Goal: Obtain resource: Download file/media

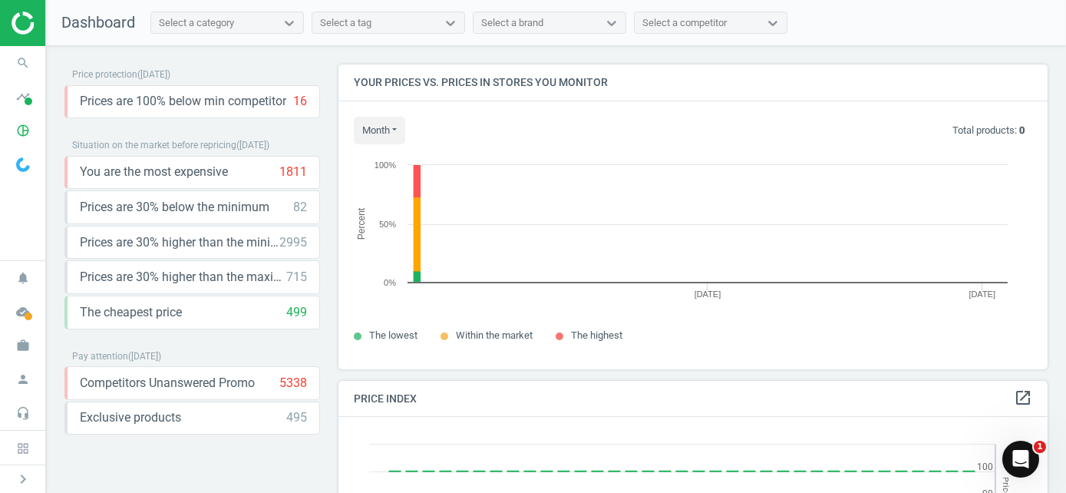
scroll to position [327, 721]
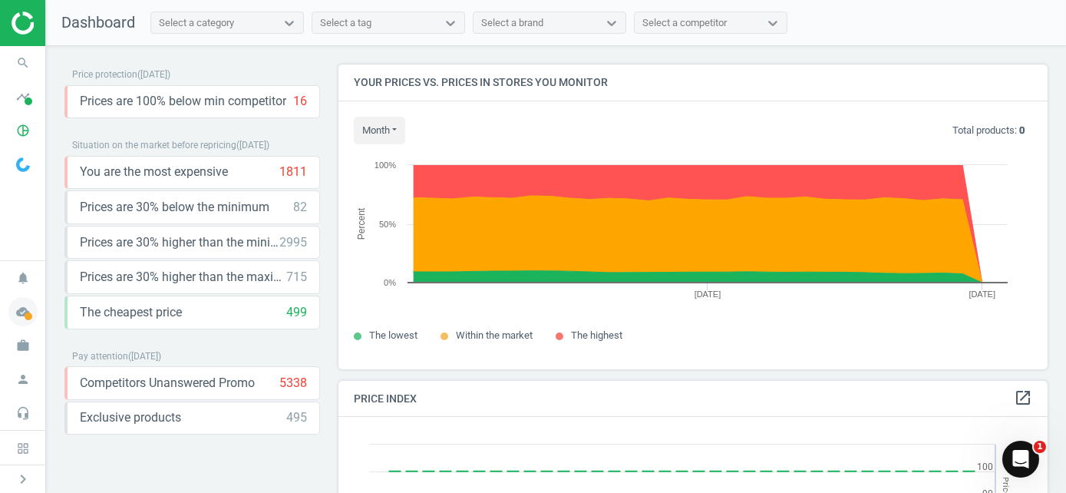
click at [33, 316] on icon "cloud_done" at bounding box center [22, 311] width 29 height 29
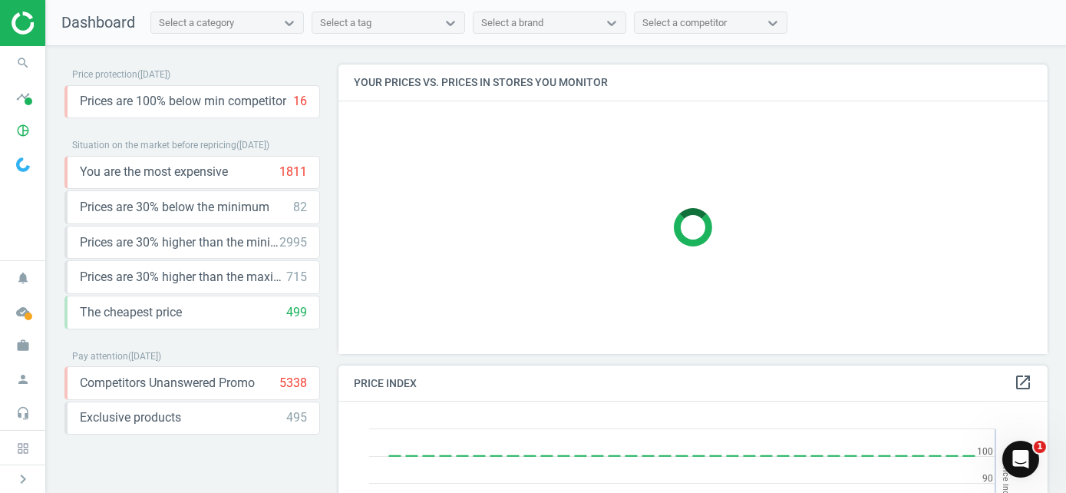
scroll to position [327, 721]
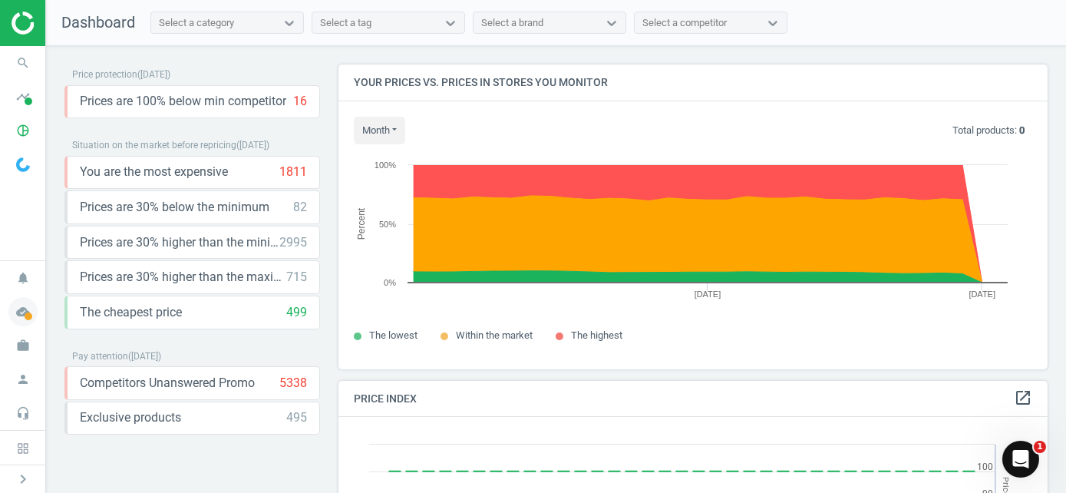
click at [9, 325] on span "cloud_done" at bounding box center [23, 312] width 46 height 34
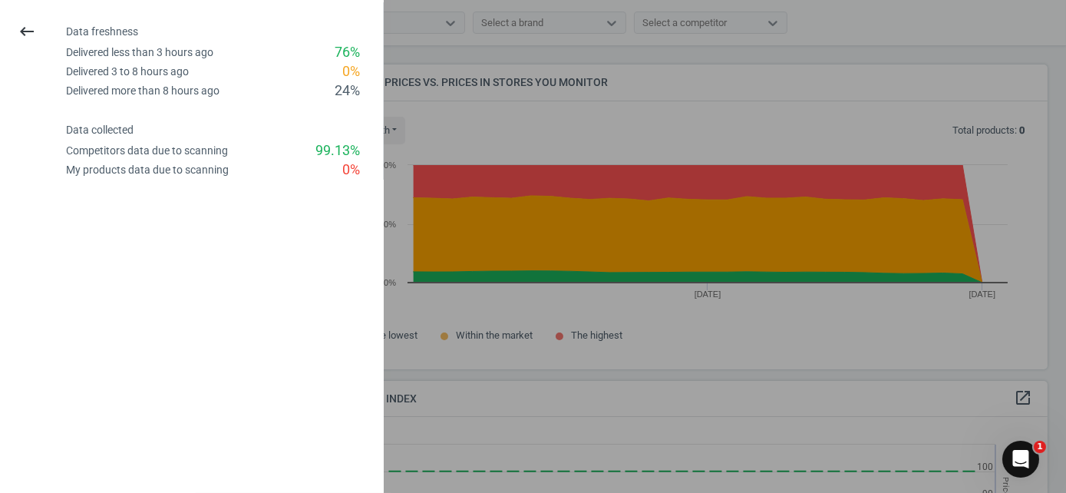
click at [671, 270] on div at bounding box center [533, 246] width 1066 height 493
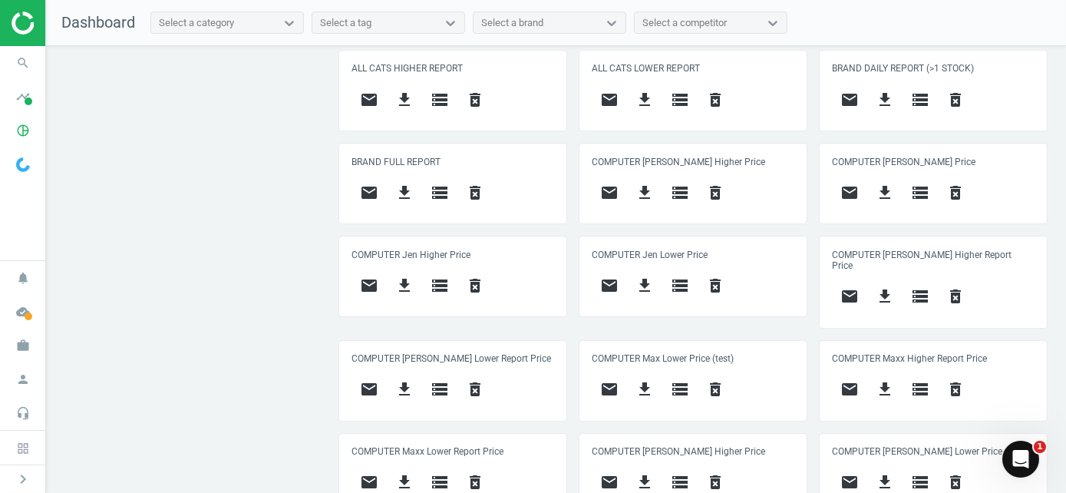
scroll to position [767, 0]
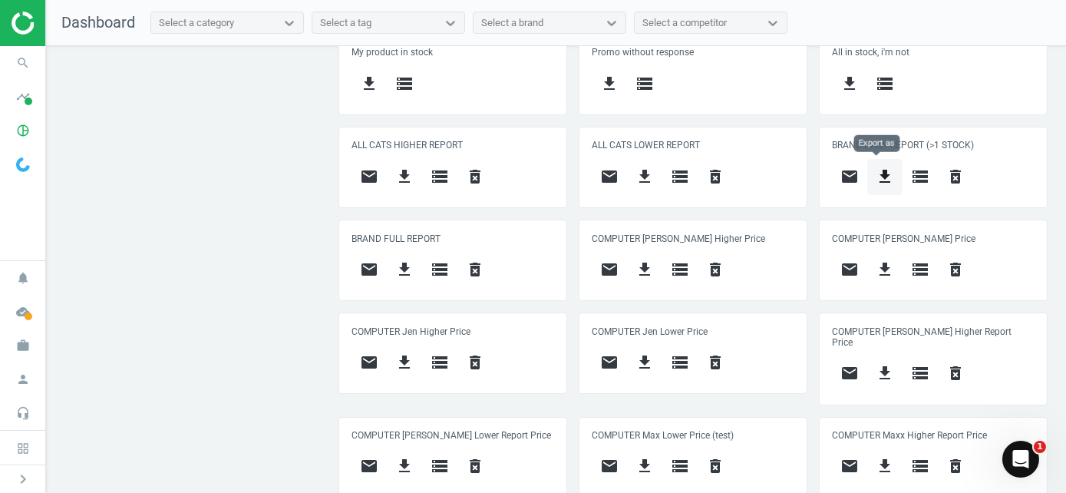
click at [875, 167] on icon "get_app" at bounding box center [884, 176] width 18 height 18
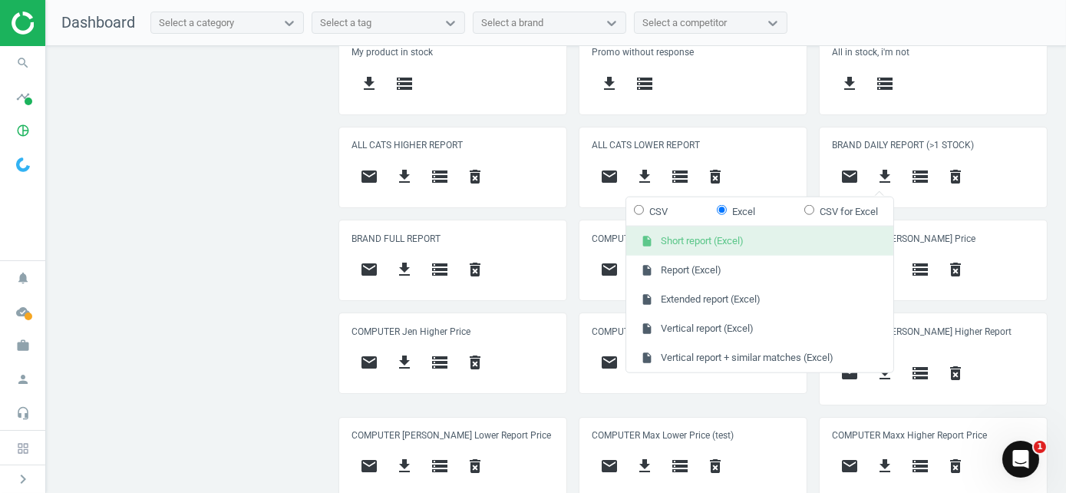
click at [741, 241] on button "insert_drive_file Short report (Excel)" at bounding box center [759, 240] width 267 height 29
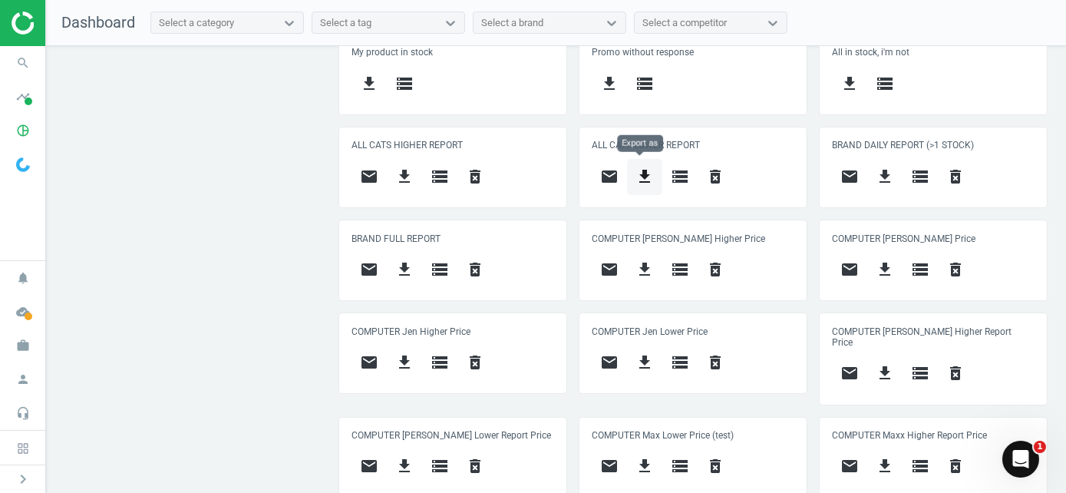
click at [641, 167] on icon "get_app" at bounding box center [644, 176] width 18 height 18
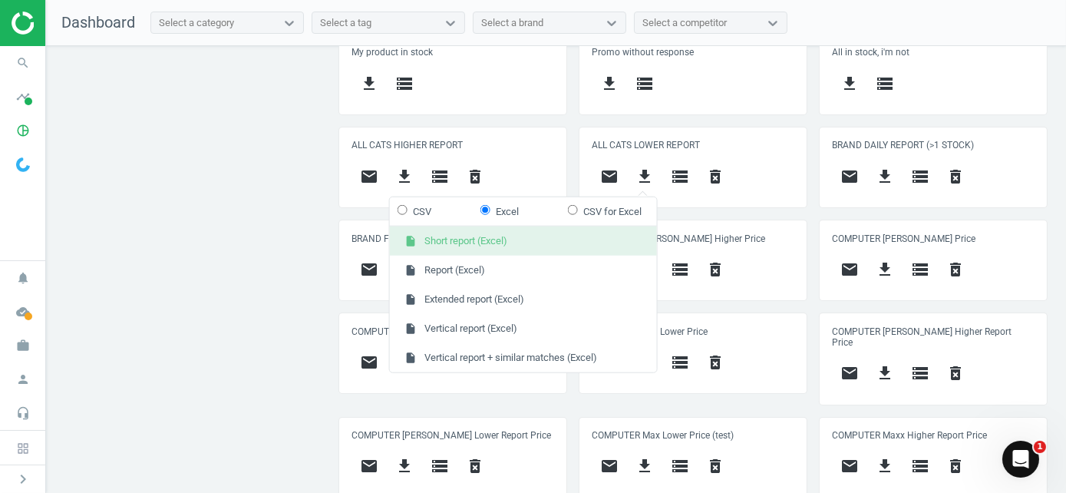
click at [498, 239] on button "insert_drive_file Short report (Excel)" at bounding box center [523, 240] width 267 height 29
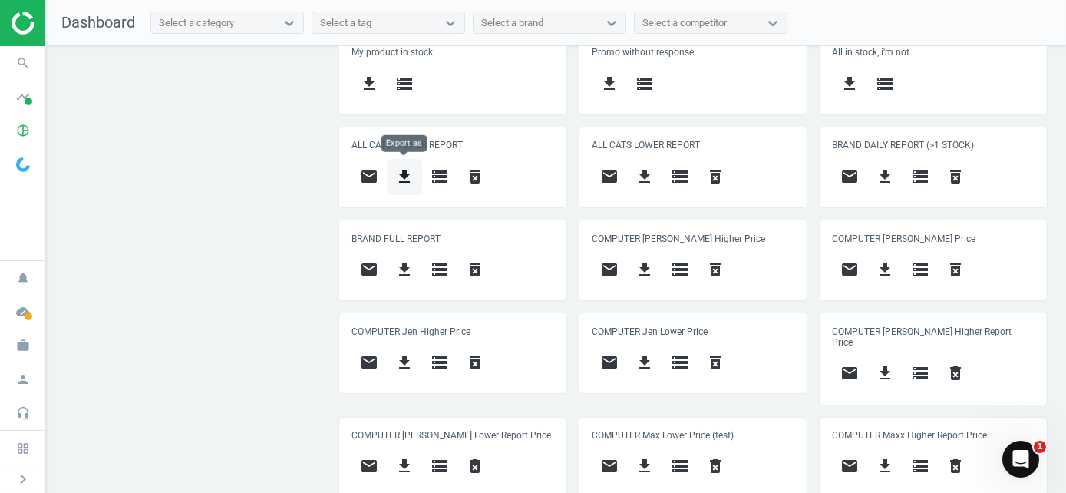
click at [408, 180] on icon "get_app" at bounding box center [404, 176] width 18 height 18
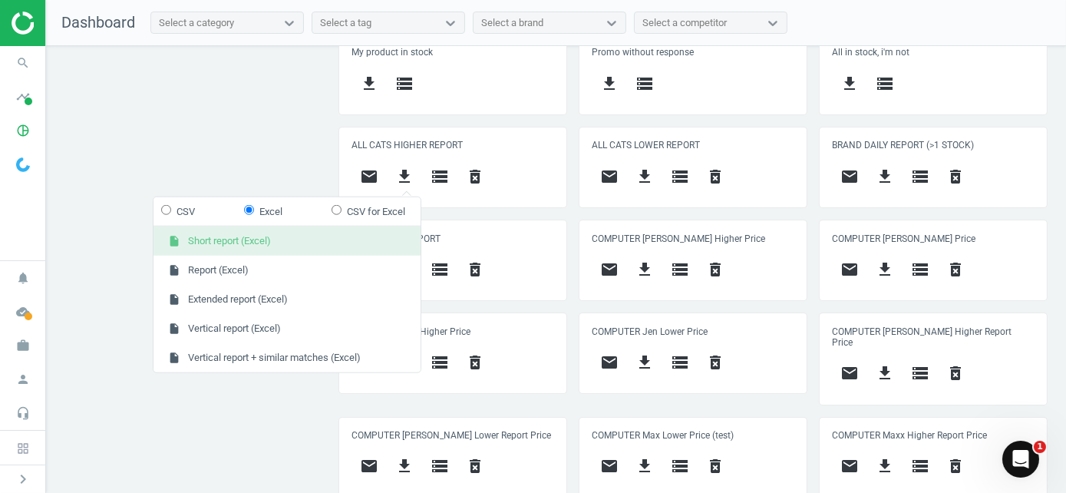
click at [262, 235] on button "insert_drive_file Short report (Excel)" at bounding box center [286, 240] width 267 height 29
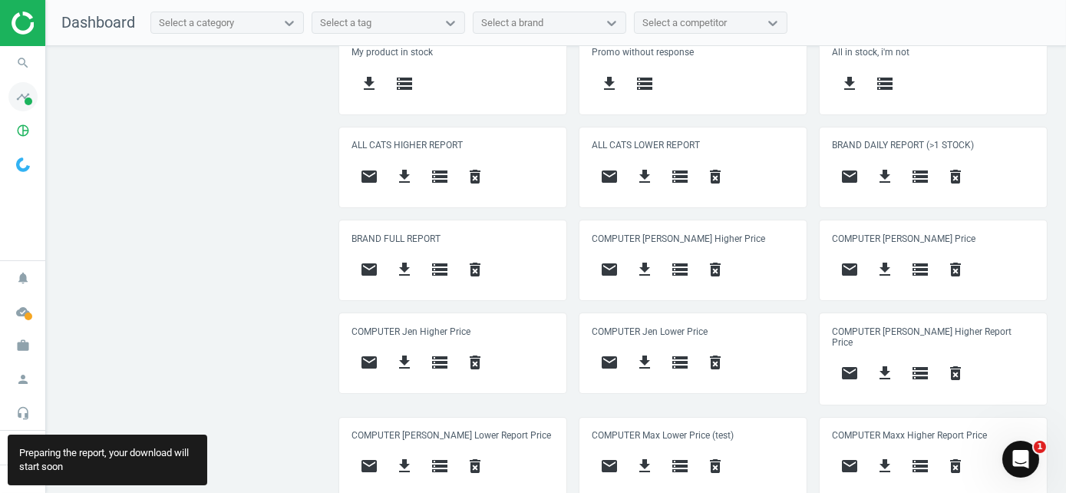
click at [13, 87] on icon "timeline" at bounding box center [22, 96] width 29 height 29
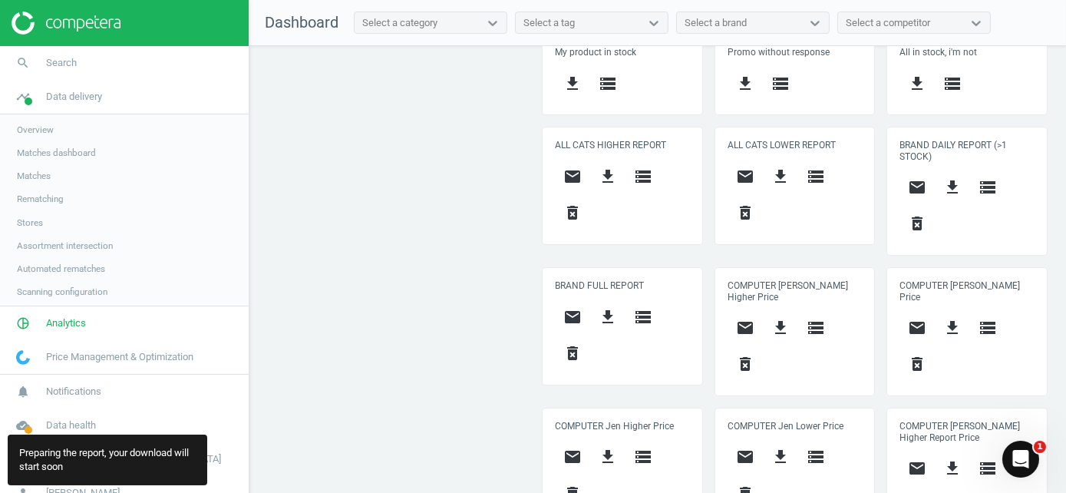
scroll to position [8, 8]
click at [27, 223] on span "Stores" at bounding box center [30, 222] width 26 height 12
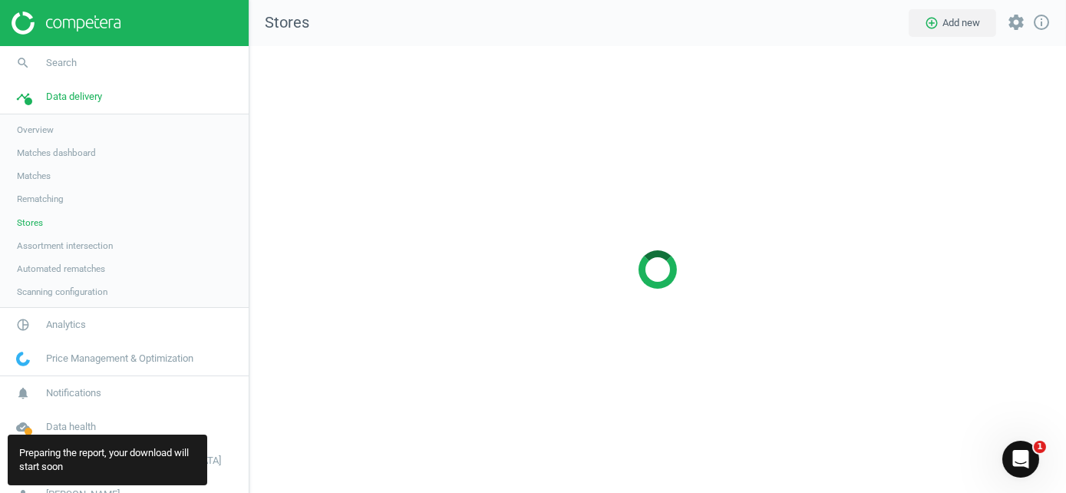
scroll to position [470, 840]
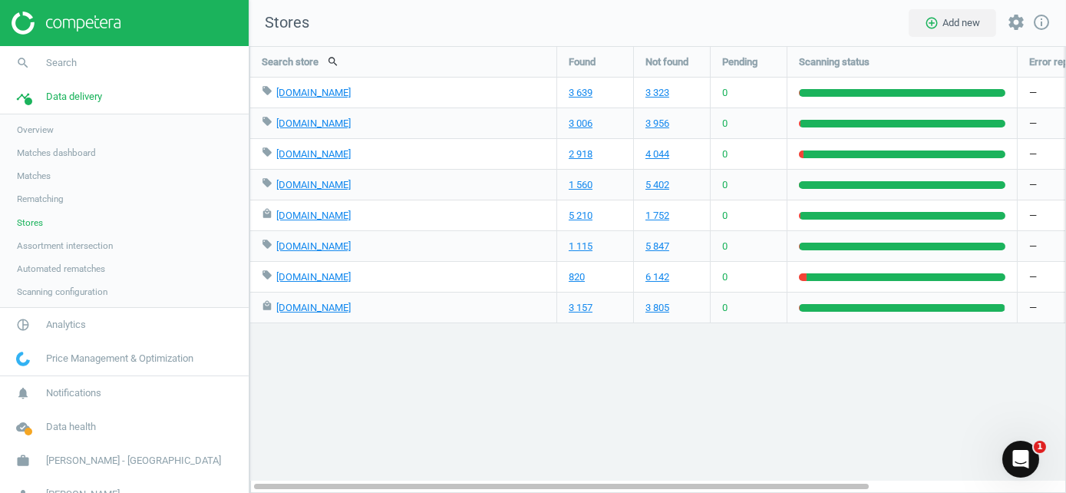
click at [62, 20] on img at bounding box center [66, 23] width 109 height 23
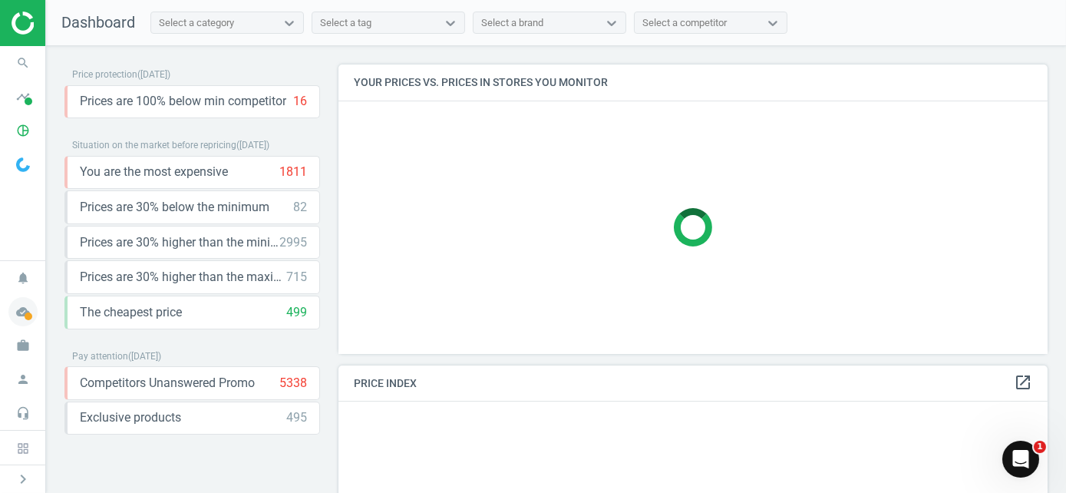
click at [0, 327] on html "Group 2 Created with Sketch. ic/cloud_download/grey600 Created with Sketch. gra…" at bounding box center [533, 246] width 1066 height 493
click at [15, 313] on icon "cloud_done" at bounding box center [22, 311] width 29 height 29
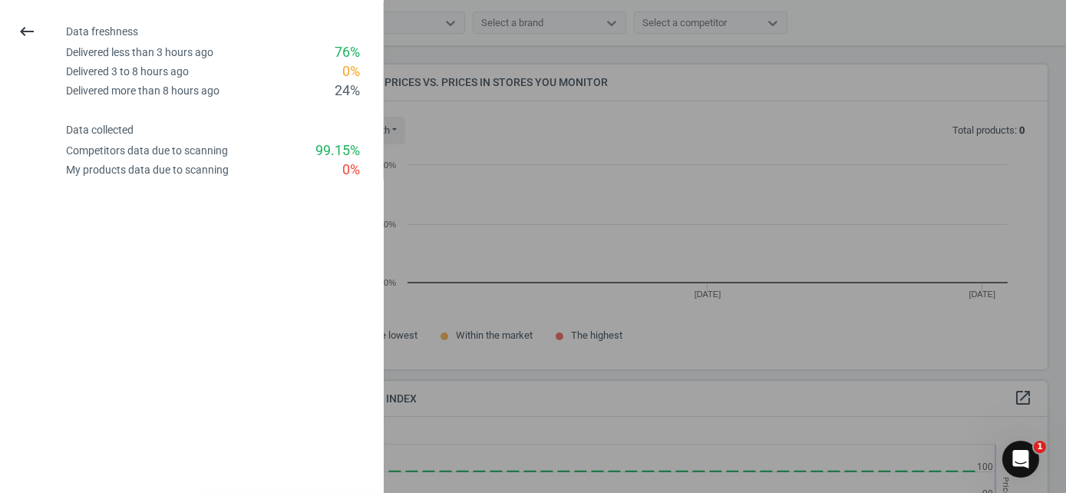
scroll to position [327, 721]
